Goal: Information Seeking & Learning: Learn about a topic

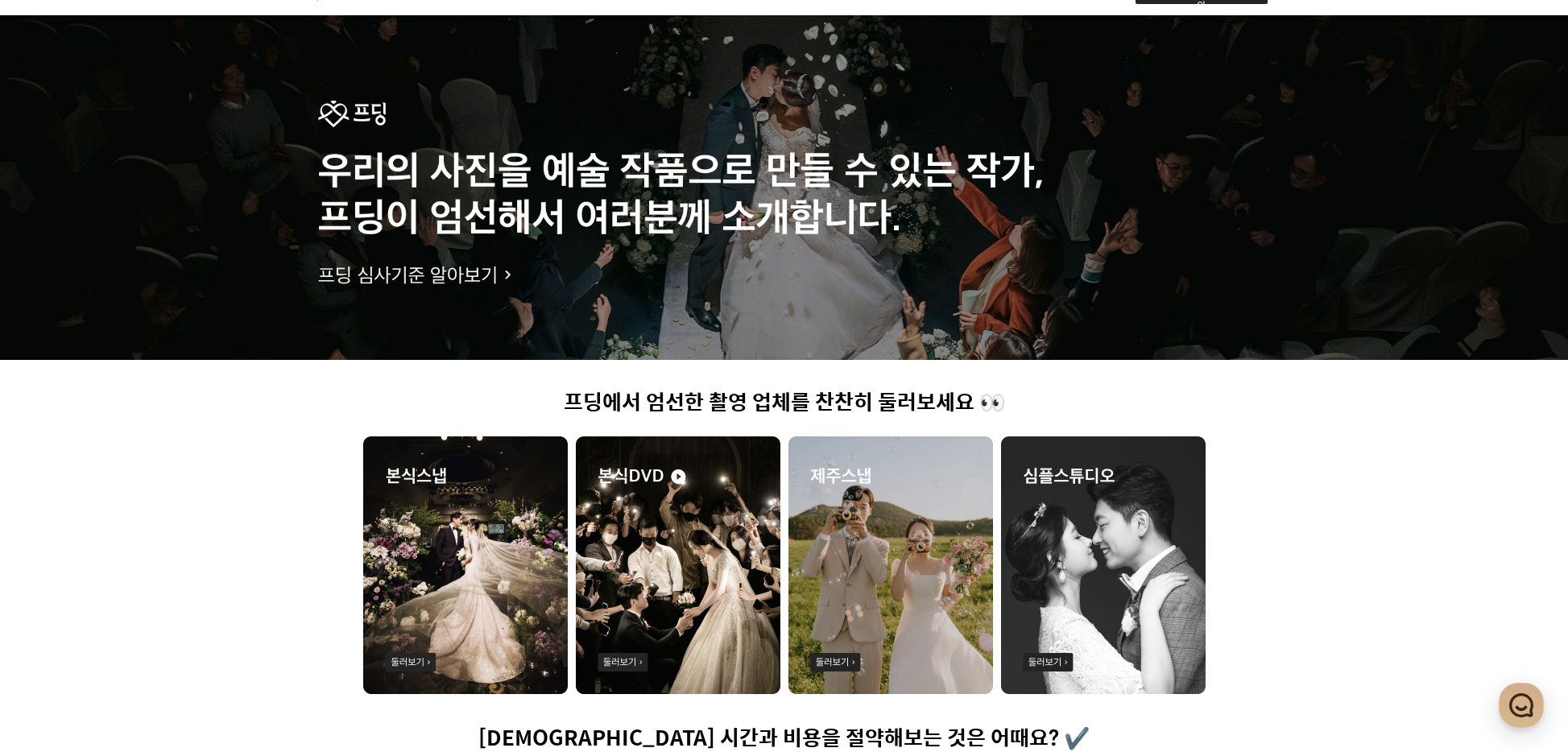
scroll to position [123, 0]
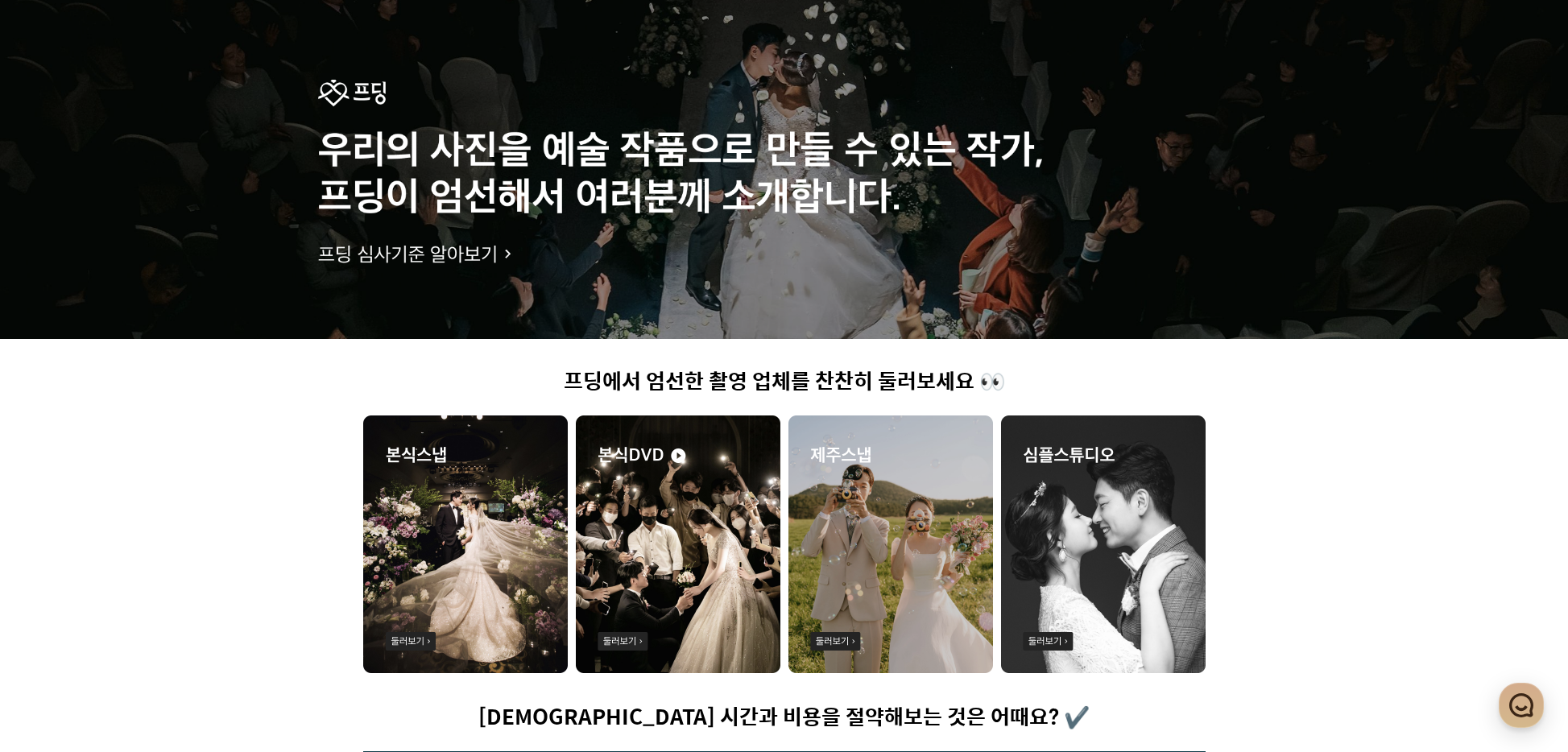
click at [399, 253] on div at bounding box center [784, 166] width 1568 height 345
click at [415, 248] on div at bounding box center [784, 166] width 1568 height 345
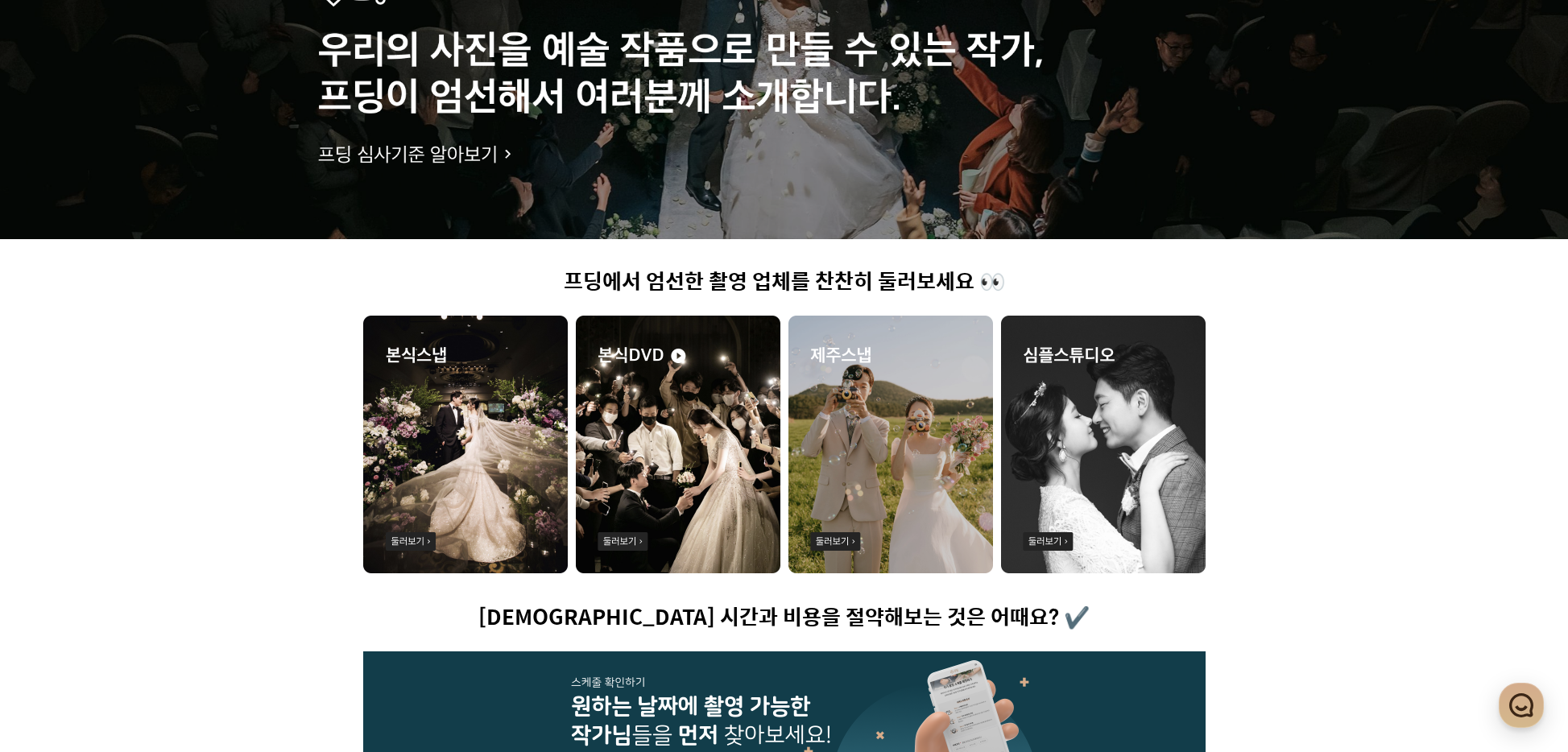
scroll to position [207, 0]
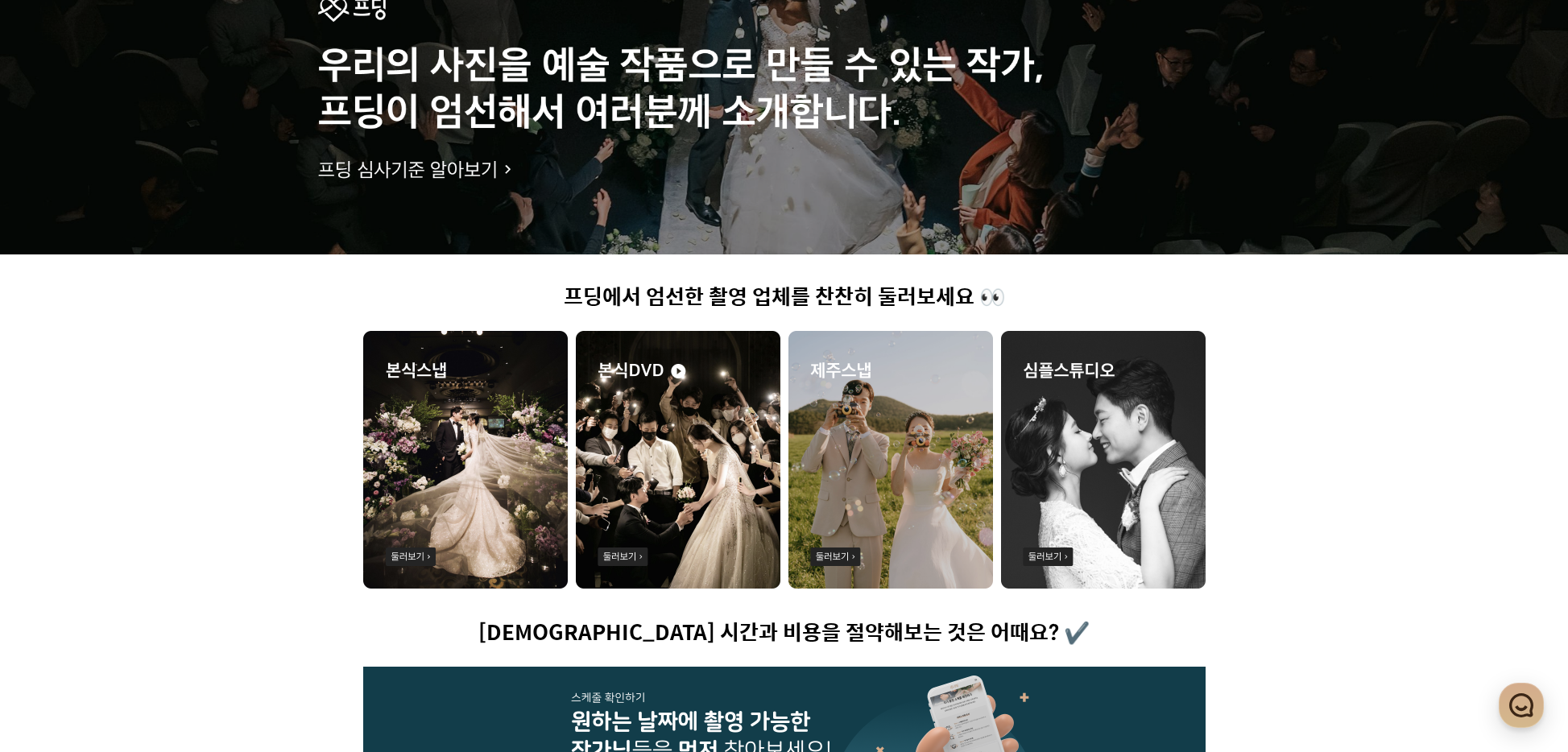
click at [682, 429] on img at bounding box center [679, 460] width 205 height 258
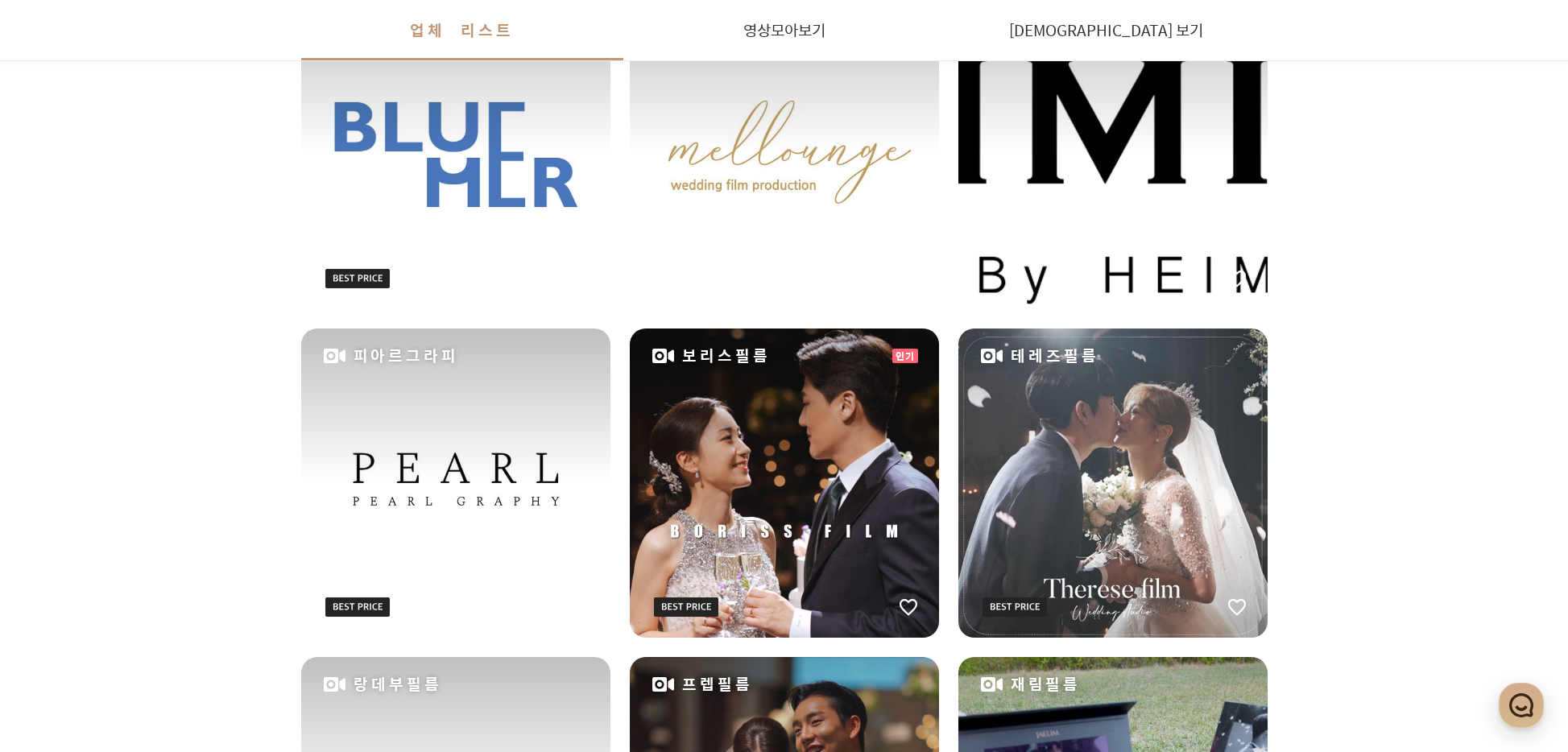
scroll to position [1360, 0]
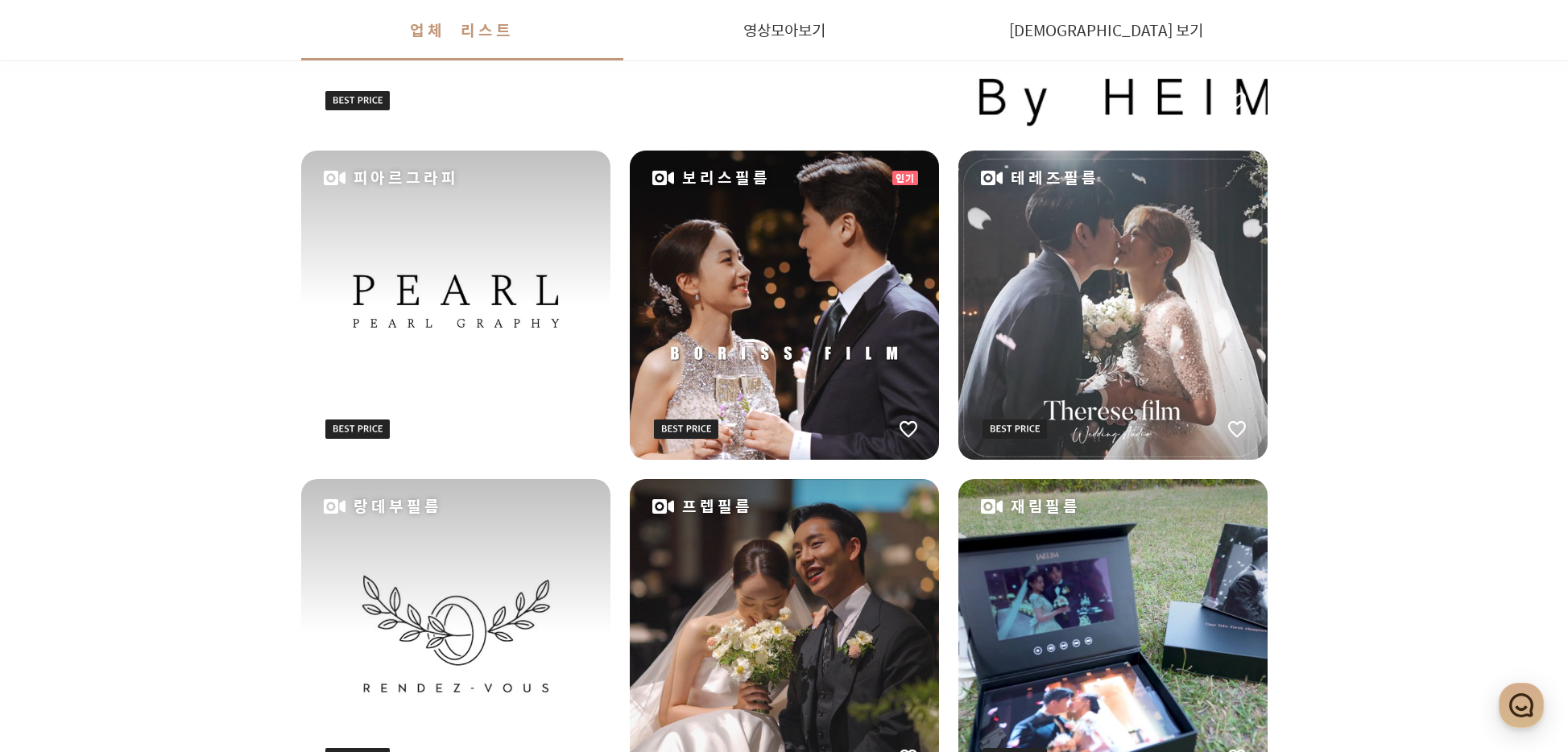
click at [766, 235] on div "보리스필름" at bounding box center [784, 305] width 309 height 309
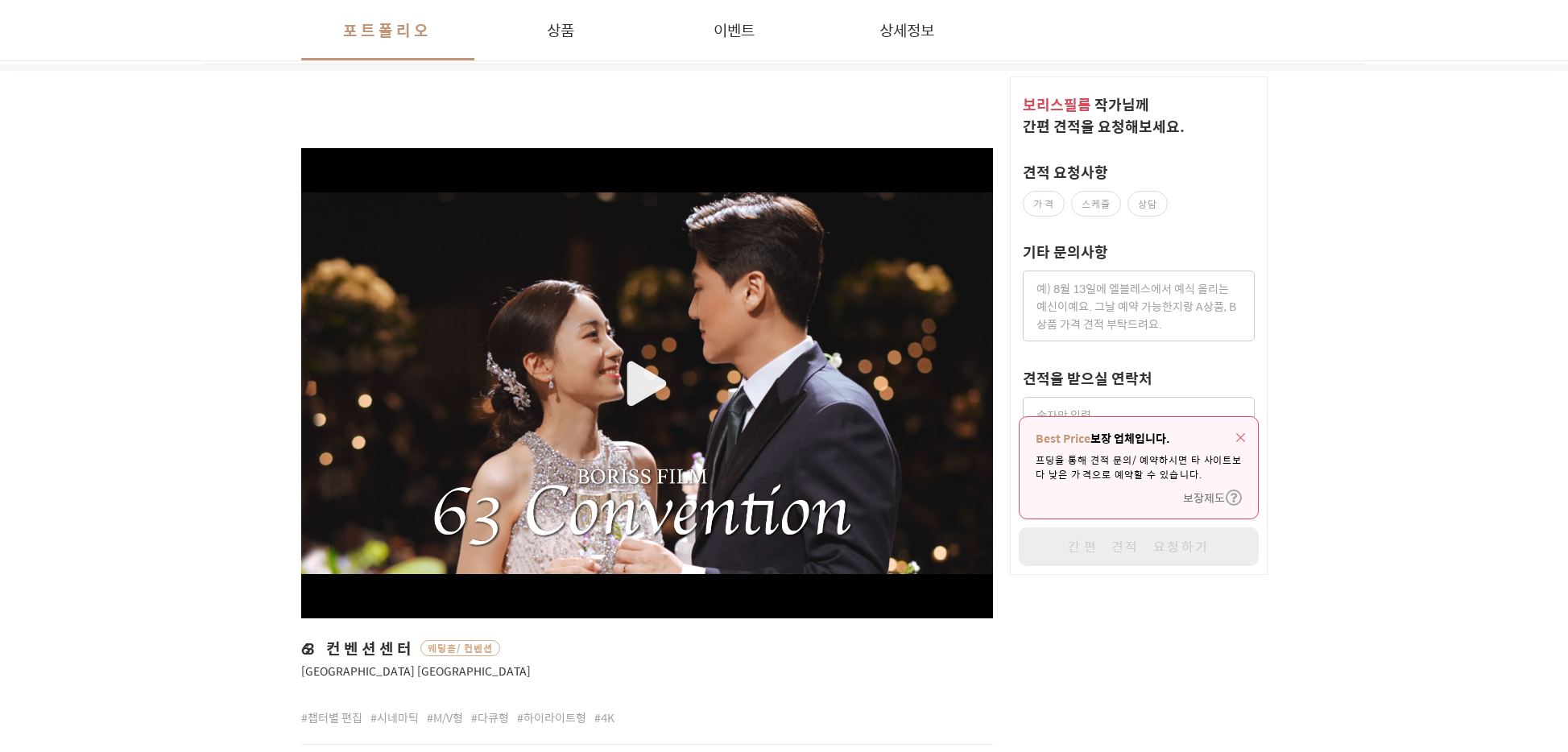
scroll to position [331, 0]
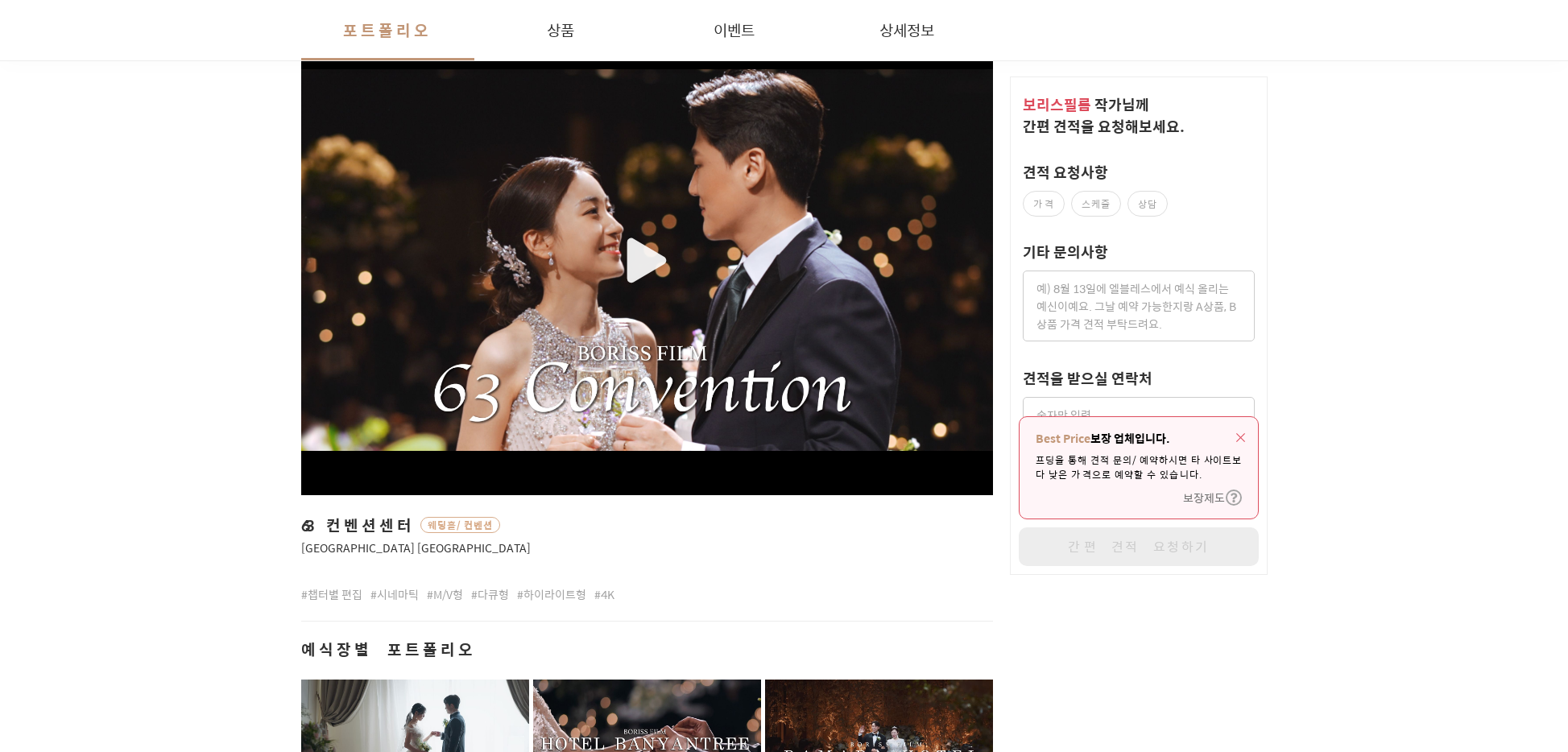
click at [1042, 206] on label "가격" at bounding box center [1043, 204] width 42 height 26
click at [1036, 204] on input "가격" at bounding box center [1031, 198] width 10 height 10
checkbox input "true"
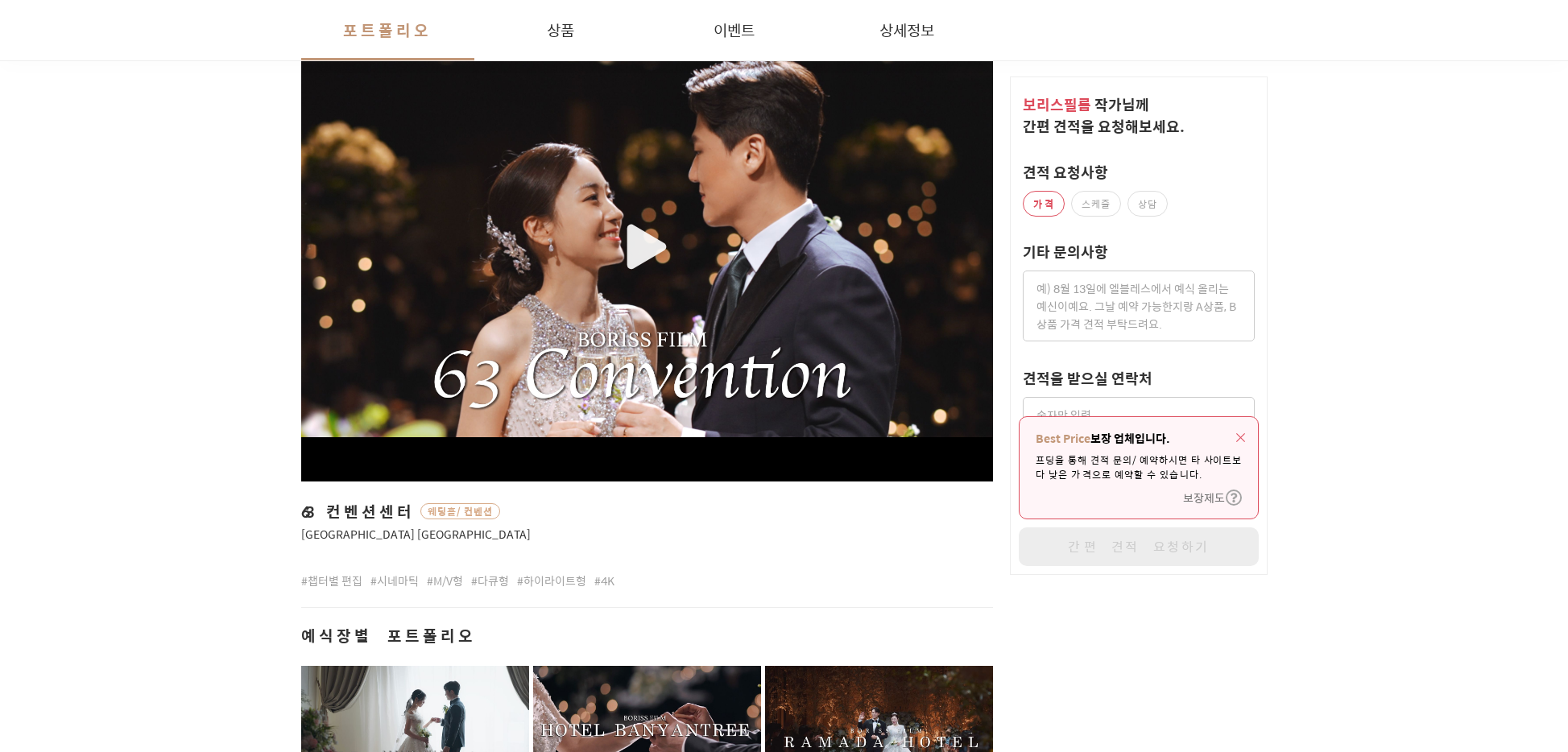
scroll to position [362, 0]
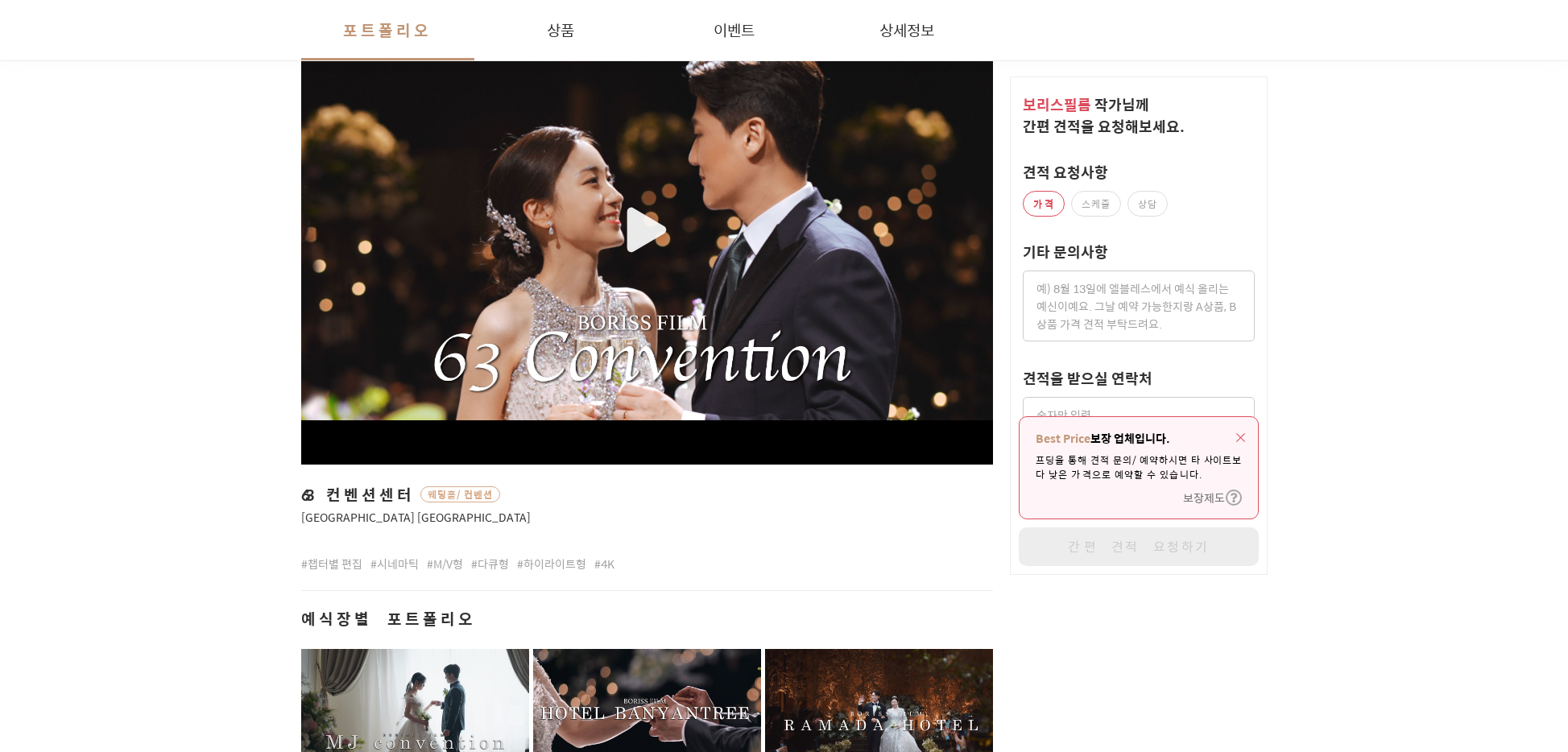
click at [1243, 434] on img "button" at bounding box center [1240, 438] width 9 height 9
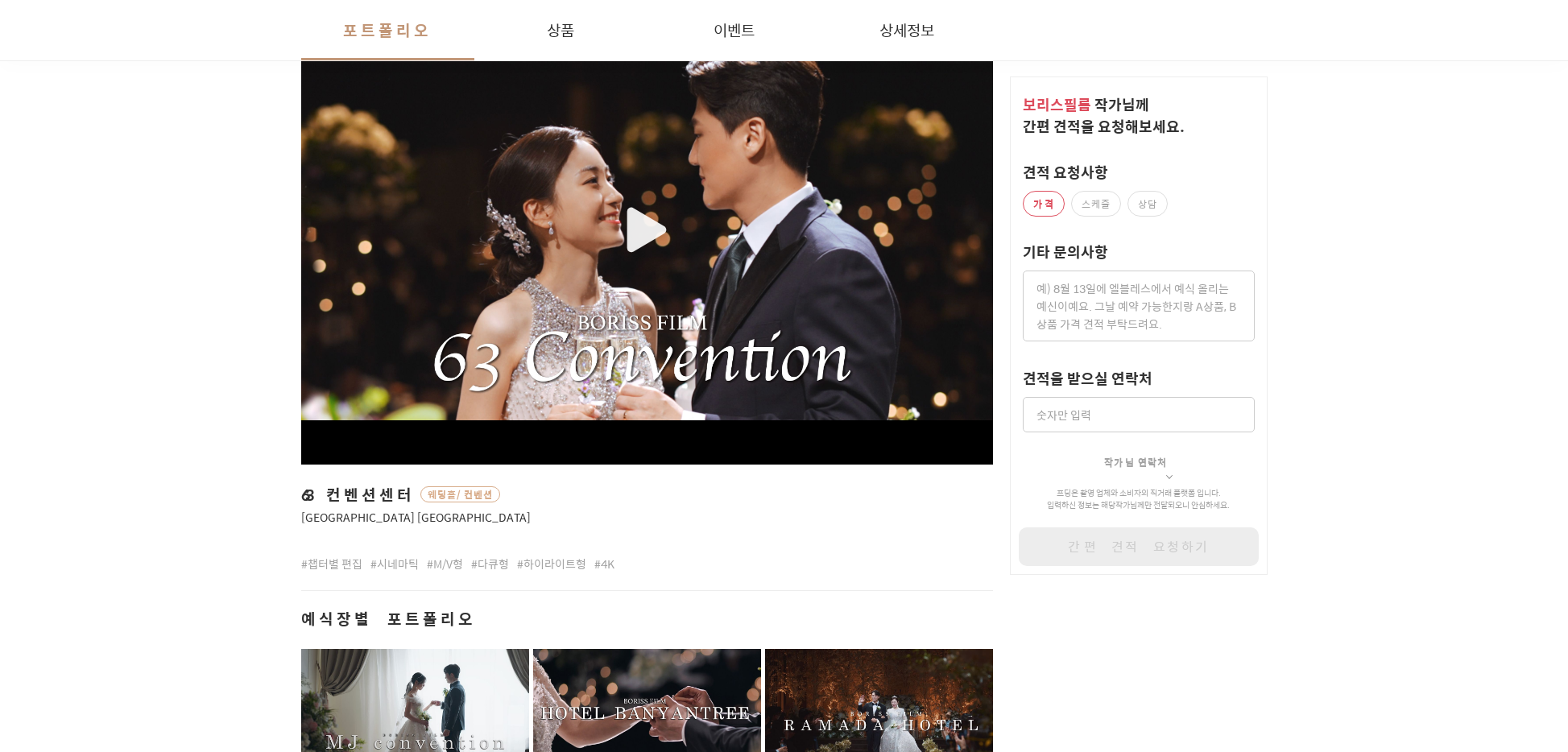
click at [1132, 410] on input at bounding box center [1139, 415] width 232 height 36
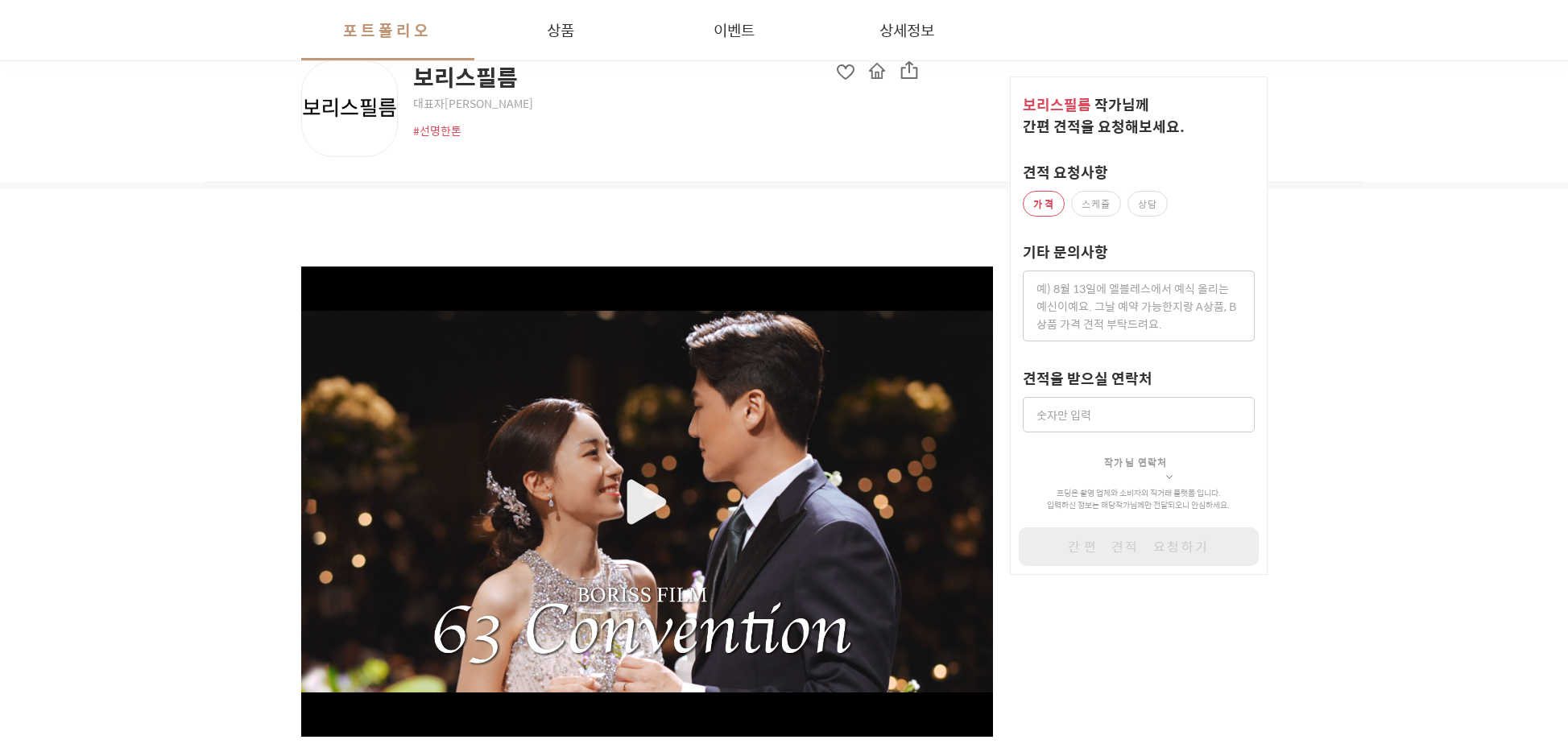
scroll to position [0, 0]
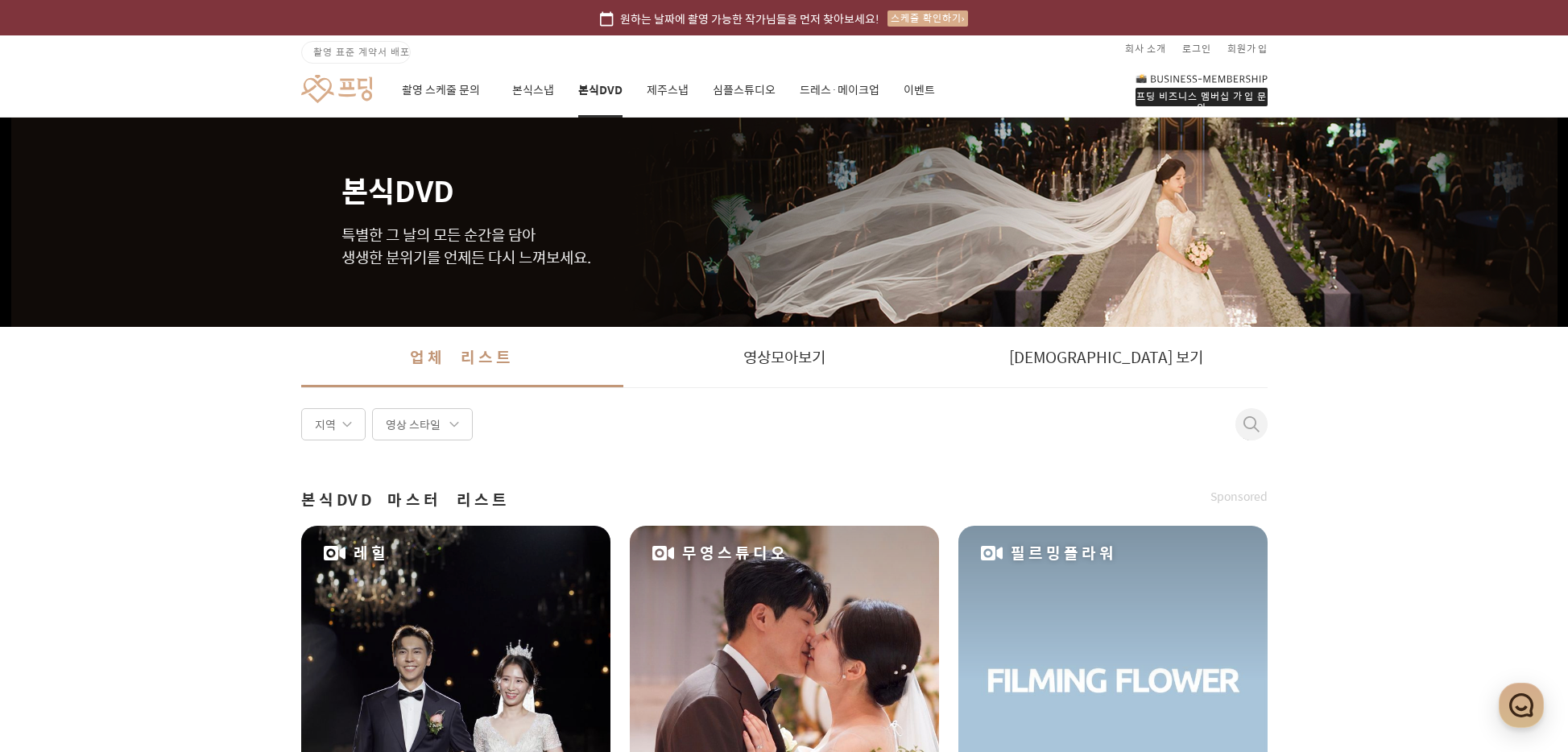
click at [348, 78] on link at bounding box center [336, 89] width 71 height 30
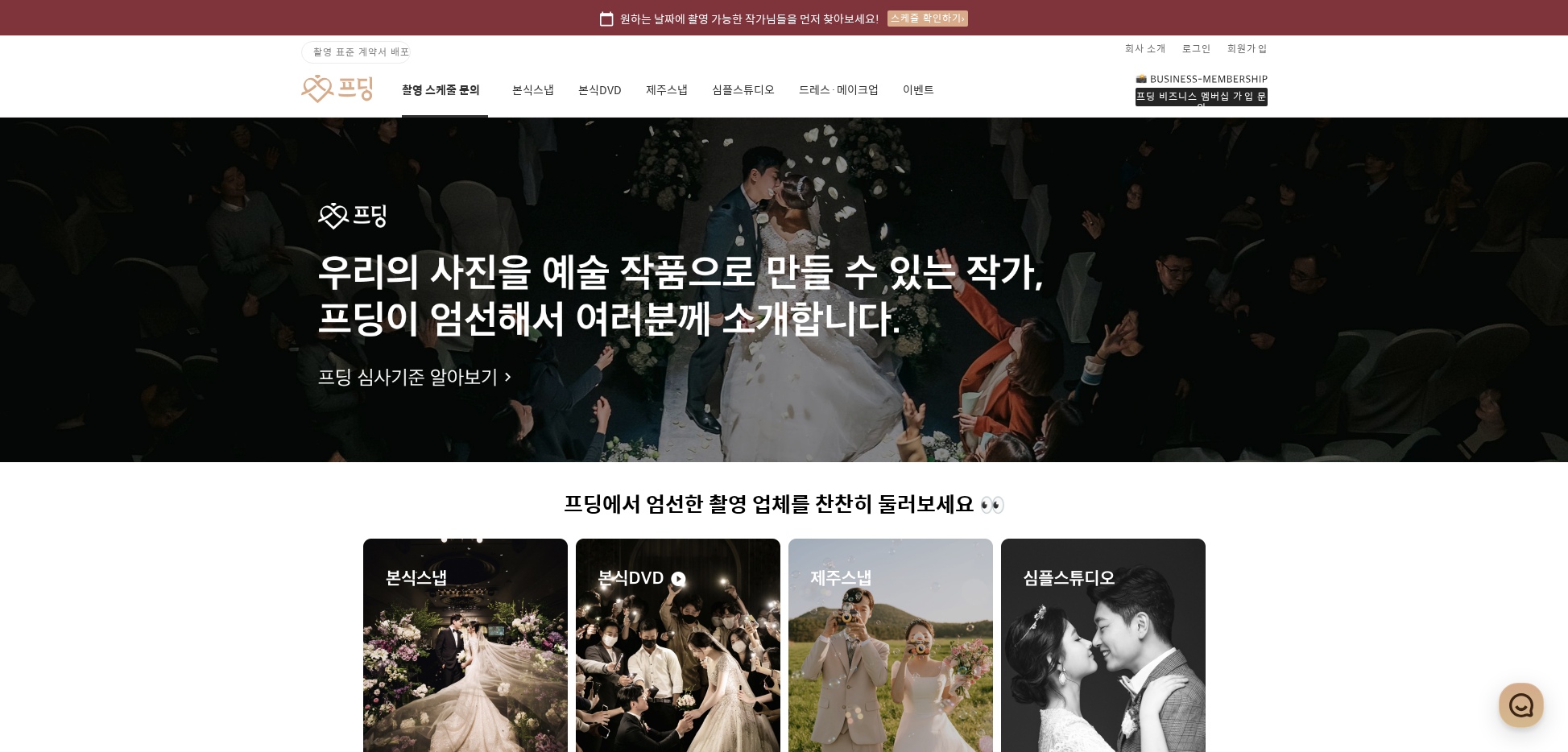
click at [434, 81] on link "촬영 스케줄 문의" at bounding box center [445, 90] width 86 height 55
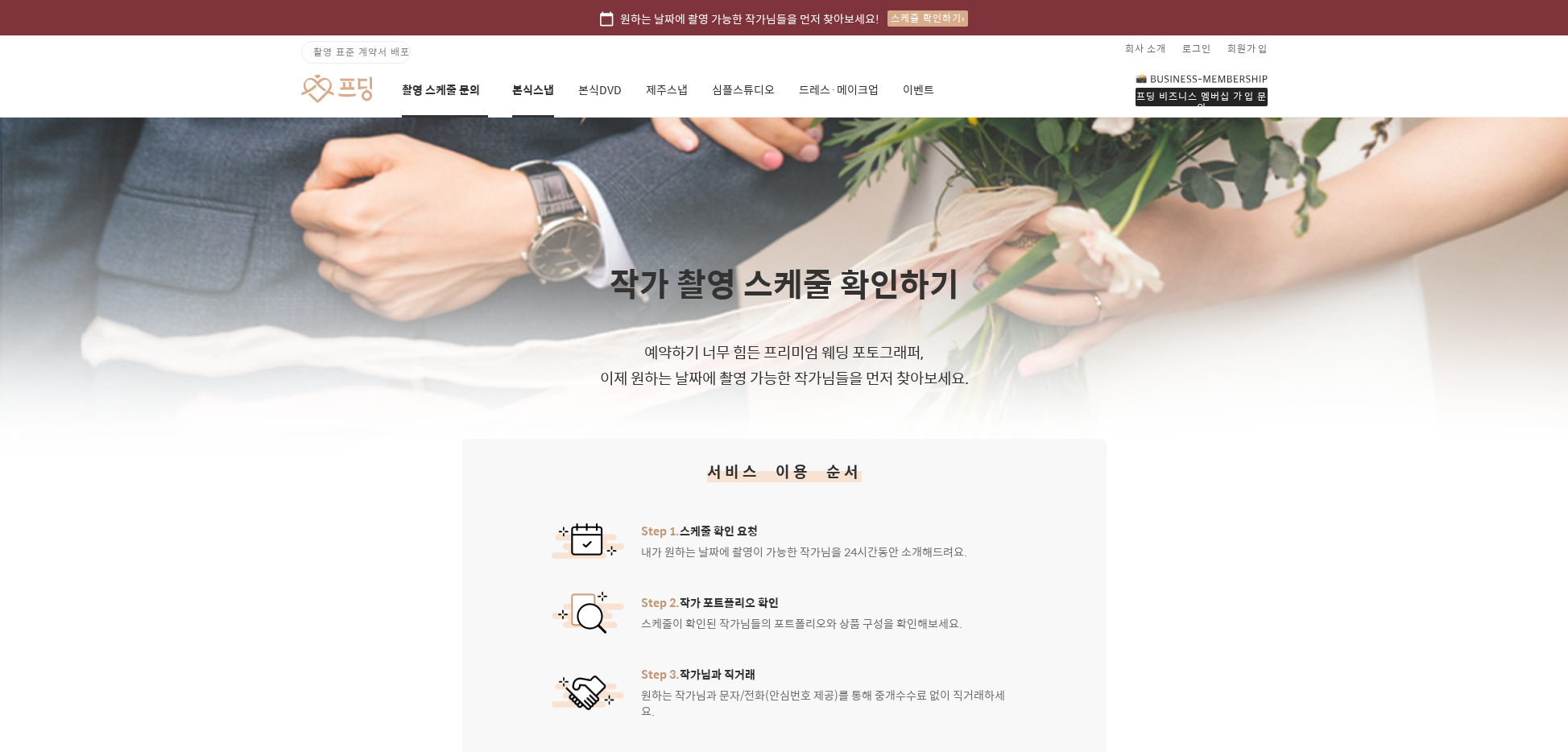
click at [528, 89] on link "본식스냅" at bounding box center [533, 90] width 42 height 55
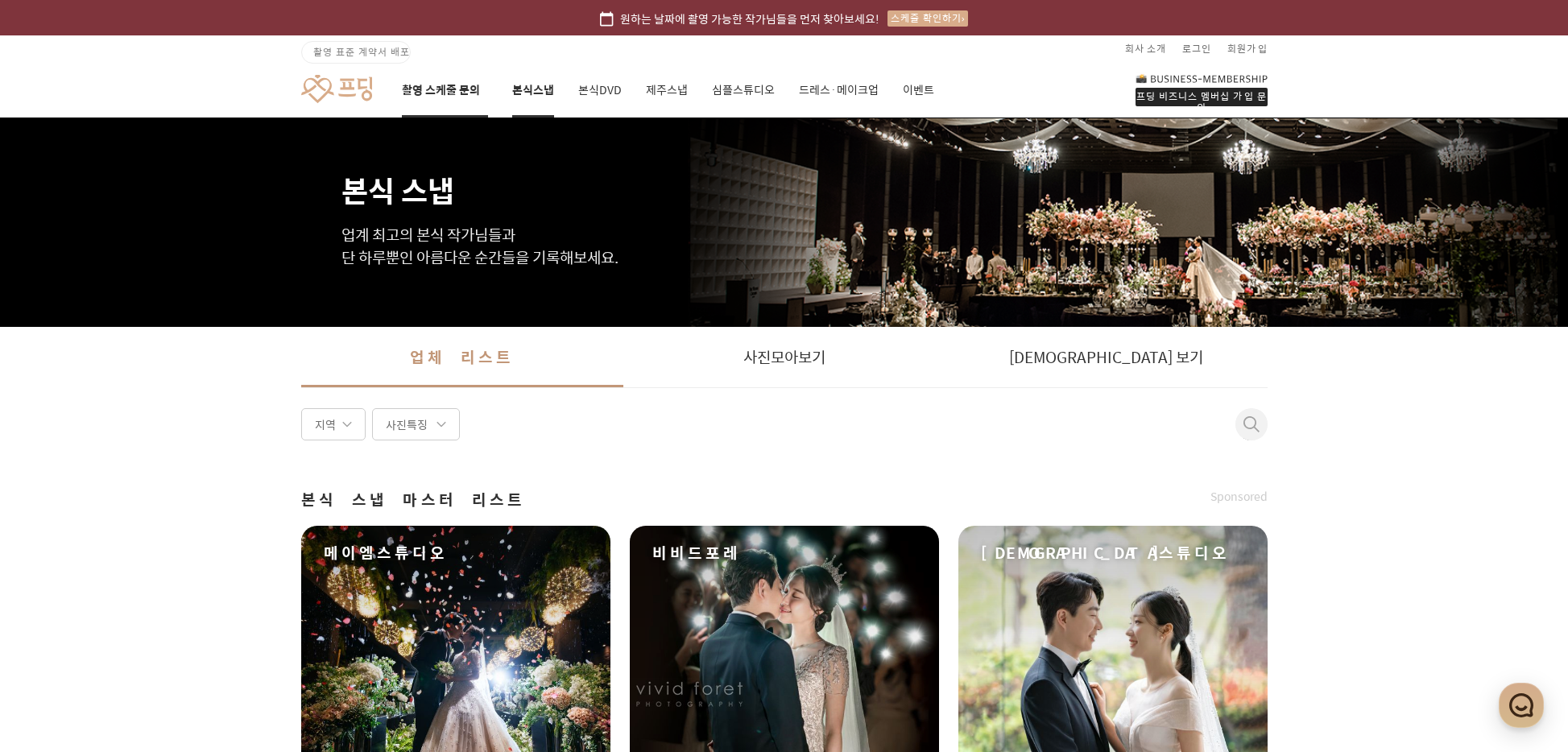
click at [456, 88] on link "촬영 스케줄 문의" at bounding box center [445, 90] width 86 height 55
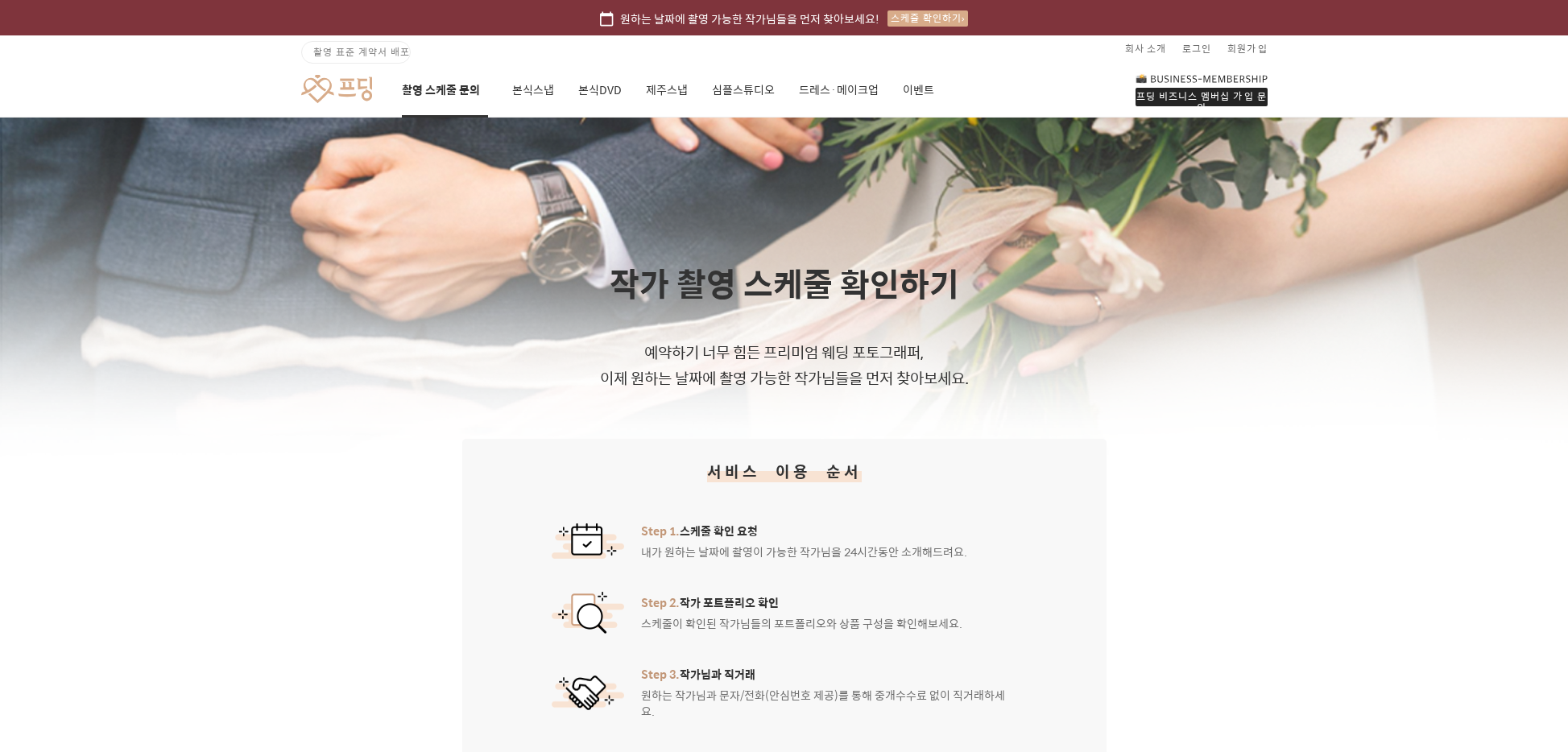
click at [1221, 91] on div "프딩 비즈니스 멤버십 가입 문의" at bounding box center [1201, 97] width 132 height 19
